Goal: Task Accomplishment & Management: Manage account settings

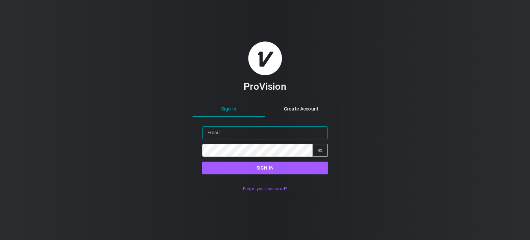
click at [243, 133] on input "Email" at bounding box center [265, 132] width 126 height 13
type input "[PERSON_NAME][EMAIL_ADDRESS][DOMAIN_NAME]"
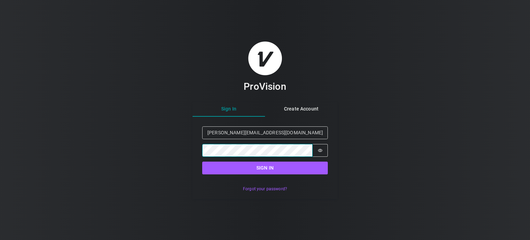
click at [202, 162] on button "Sign in" at bounding box center [265, 168] width 126 height 13
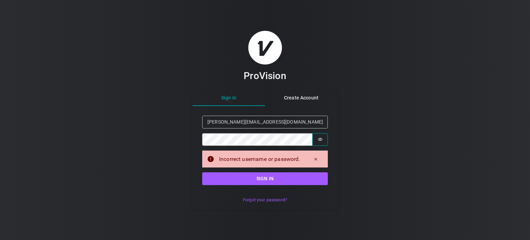
click at [324, 138] on button "Password is hidden" at bounding box center [320, 139] width 15 height 13
click at [202, 172] on button "Sign in" at bounding box center [265, 178] width 126 height 13
click at [245, 191] on form "Sign in Email [PERSON_NAME][EMAIL_ADDRESS][DOMAIN_NAME] Password Password is sh…" at bounding box center [265, 150] width 145 height 89
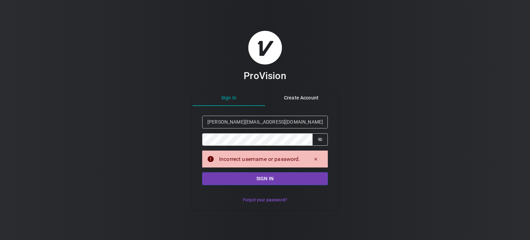
click at [245, 185] on button "Sign in" at bounding box center [265, 178] width 126 height 13
